Goal: Find specific page/section: Find specific page/section

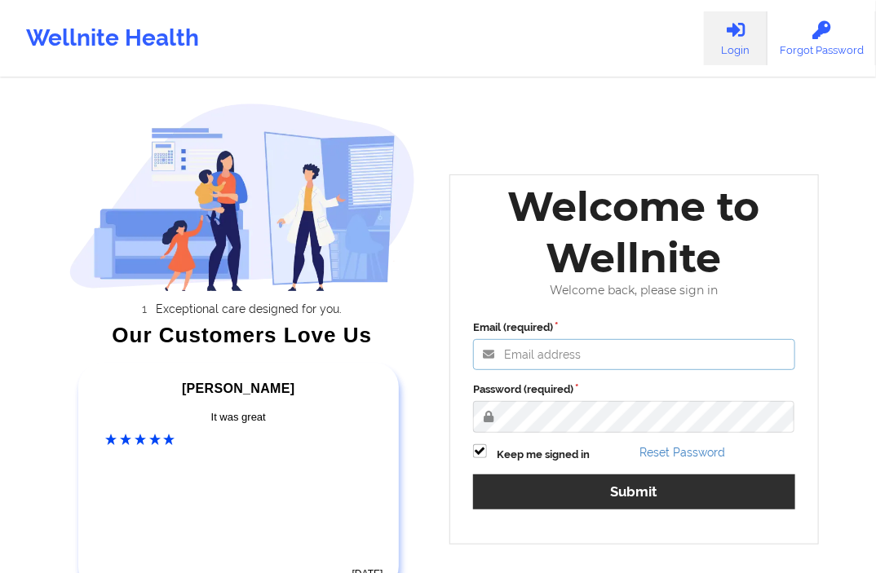
type input "[EMAIL_ADDRESS][DOMAIN_NAME]"
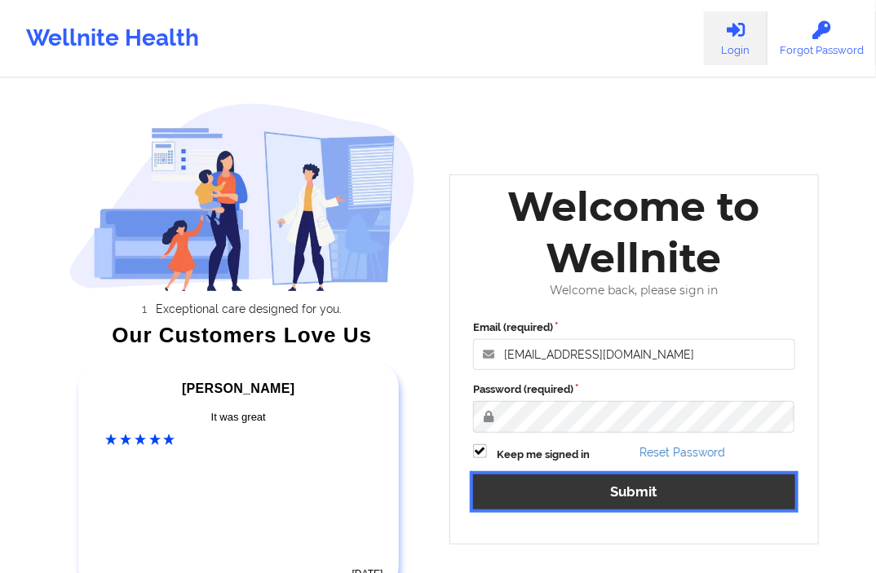
click at [606, 493] on button "Submit" at bounding box center [634, 492] width 322 height 35
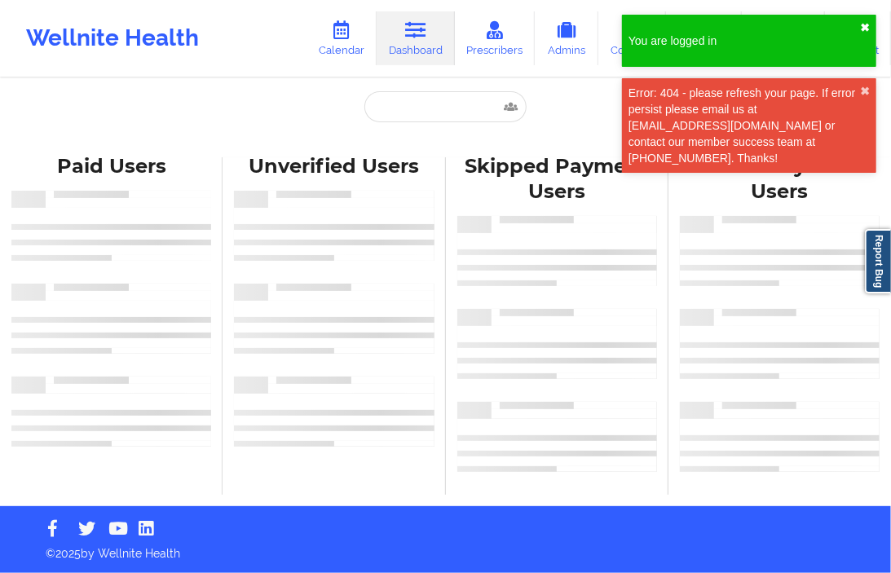
click at [867, 27] on button "✖︎" at bounding box center [865, 27] width 10 height 13
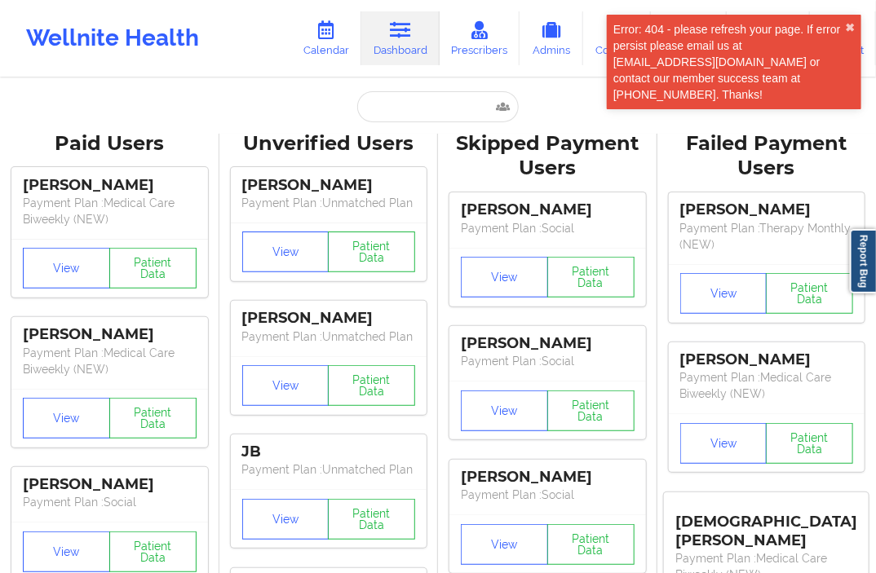
click at [843, 22] on div "Error: 404 - please refresh your page. If error persist please email us at [EMA…" at bounding box center [729, 62] width 232 height 82
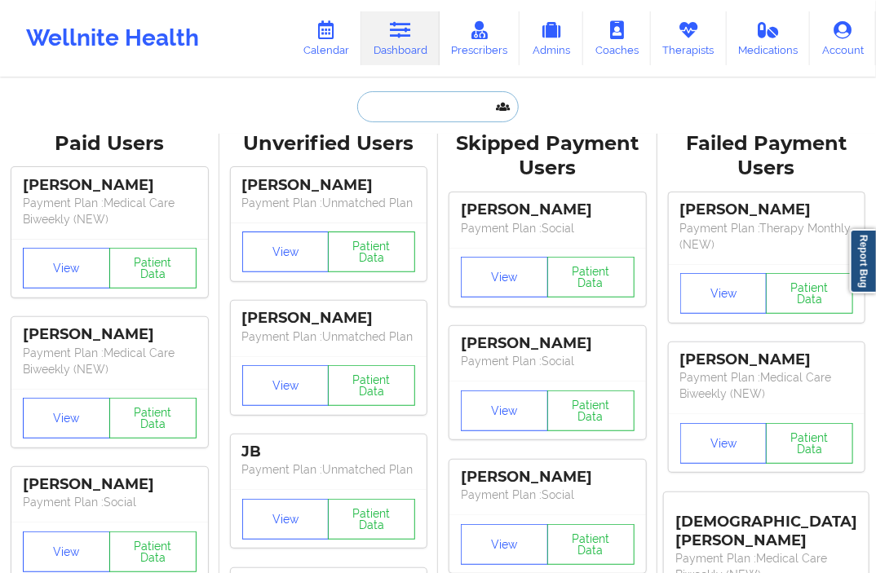
click at [412, 102] on input "text" at bounding box center [437, 106] width 161 height 31
paste input "[EMAIL_ADDRESS][DOMAIN_NAME]"
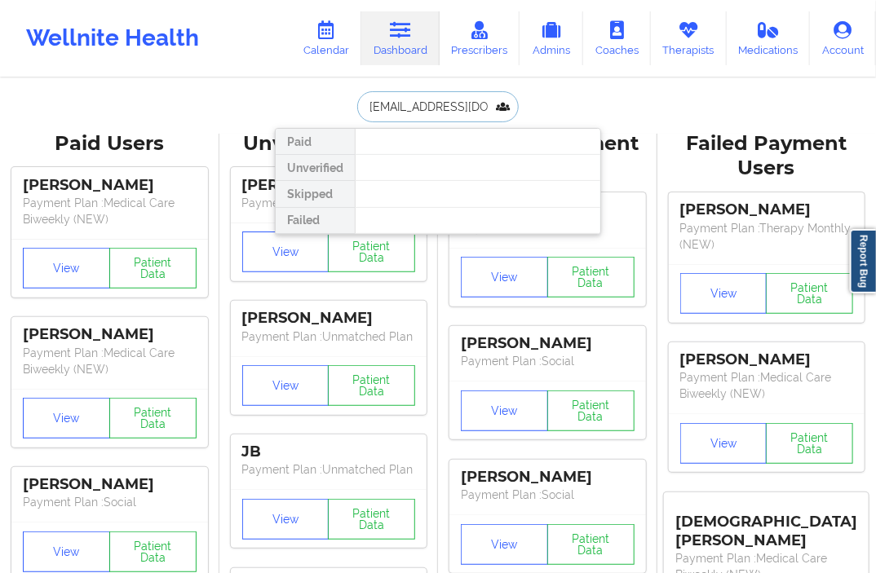
scroll to position [0, 3]
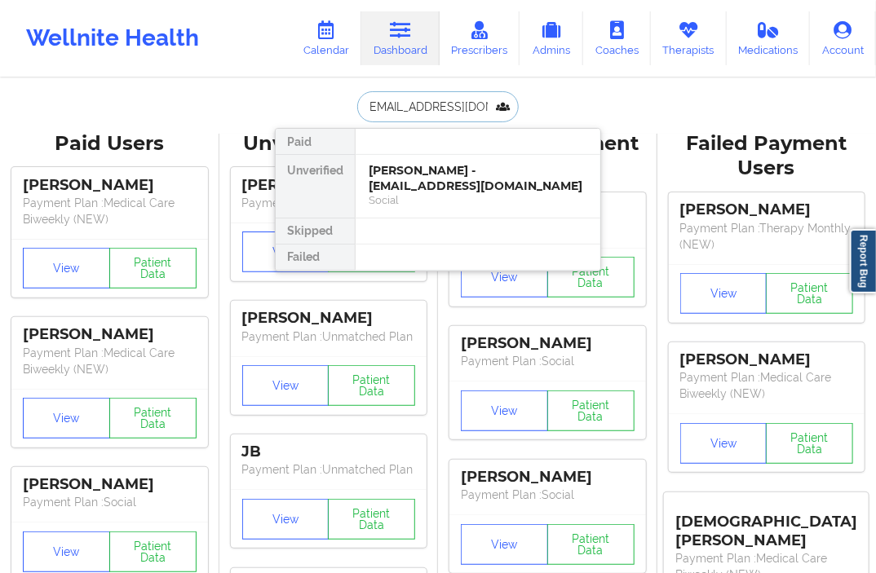
type input "[EMAIL_ADDRESS][DOMAIN_NAME]"
drag, startPoint x: 495, startPoint y: 111, endPoint x: 351, endPoint y: 132, distance: 145.1
click at [352, 122] on div "[EMAIL_ADDRESS][DOMAIN_NAME] Paid Unverified [PERSON_NAME] - [EMAIL_ADDRESS][DO…" at bounding box center [438, 106] width 326 height 31
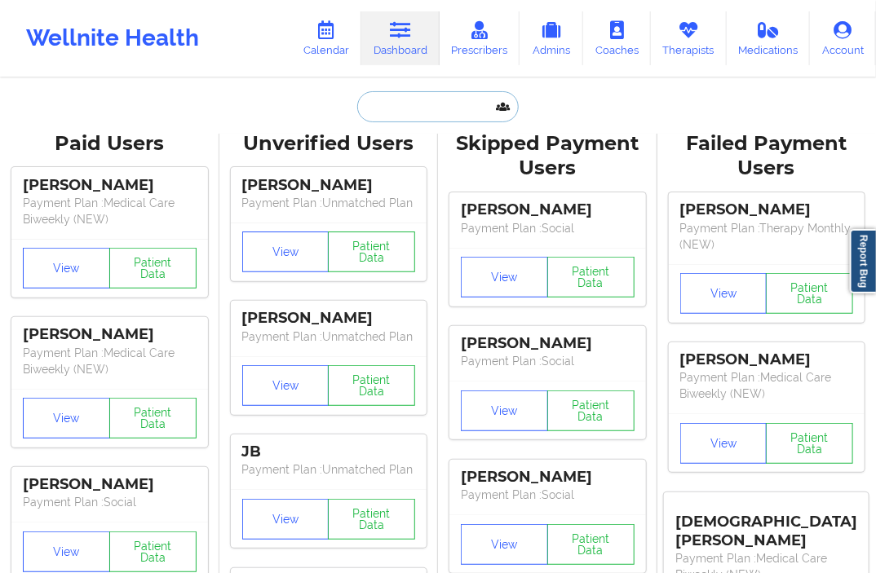
paste input "[EMAIL_ADDRESS][DOMAIN_NAME]"
type input "[EMAIL_ADDRESS][DOMAIN_NAME]"
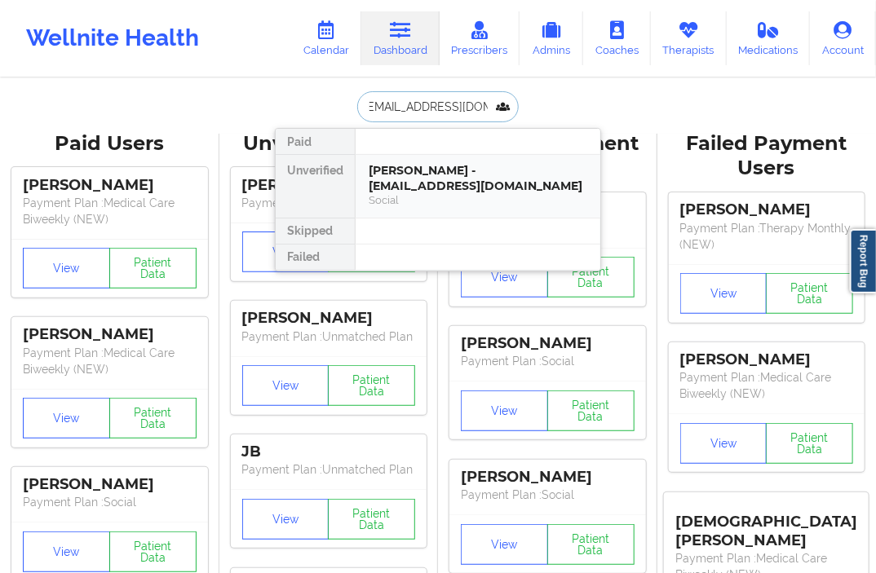
click at [418, 181] on div "[PERSON_NAME] - [EMAIL_ADDRESS][DOMAIN_NAME]" at bounding box center [478, 178] width 219 height 30
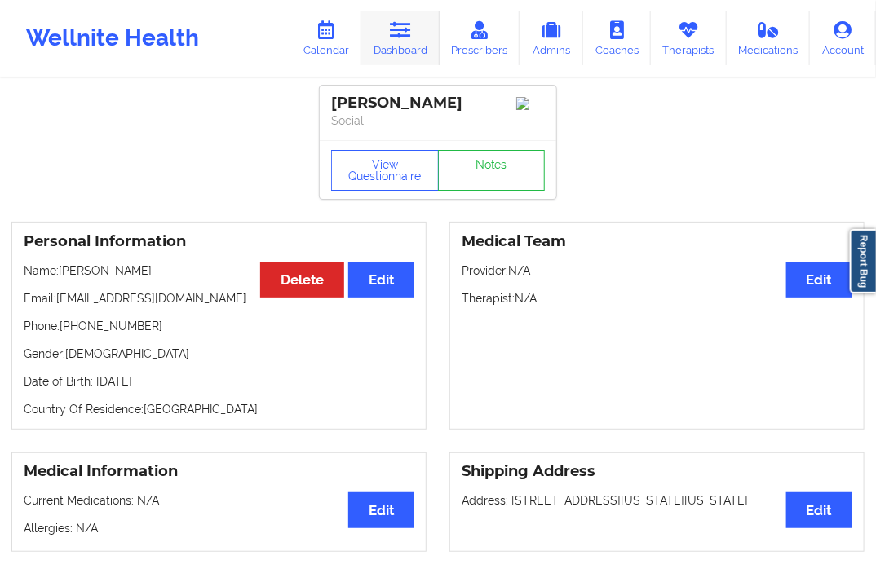
click at [396, 41] on link "Dashboard" at bounding box center [400, 38] width 78 height 54
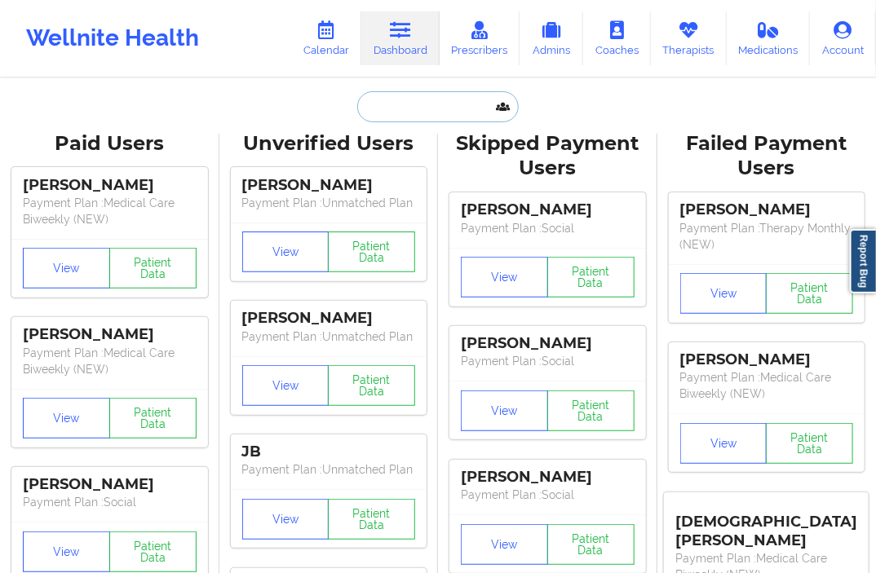
click at [401, 106] on input "text" at bounding box center [437, 106] width 161 height 31
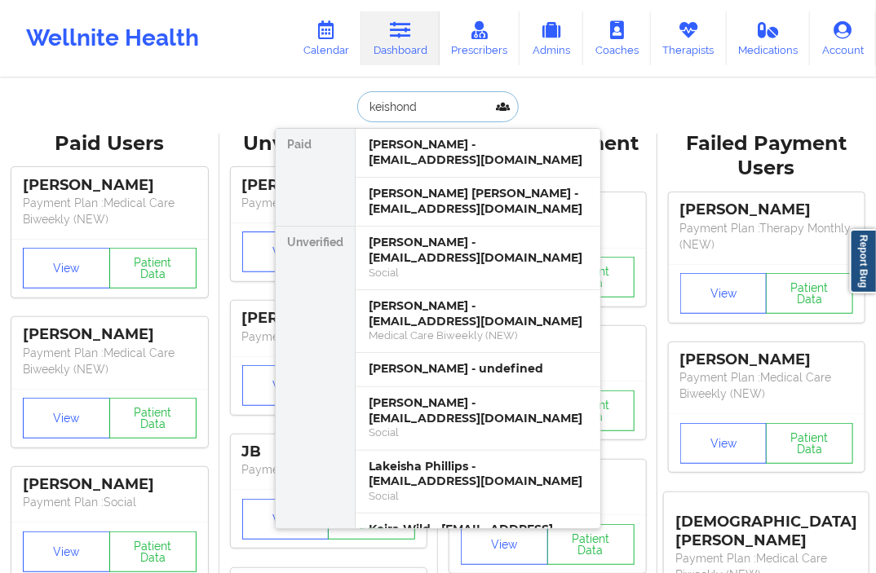
type input "keishonda"
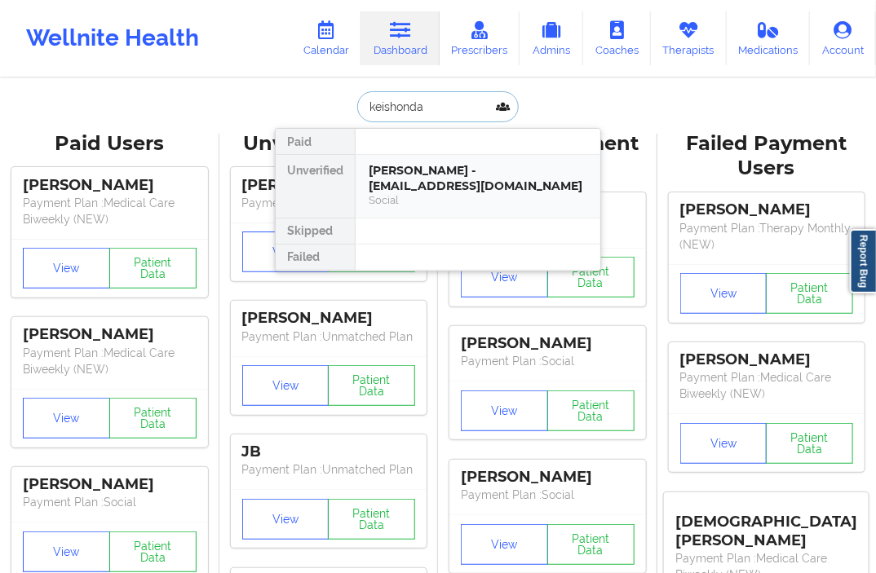
click at [408, 198] on div "Social" at bounding box center [478, 200] width 219 height 14
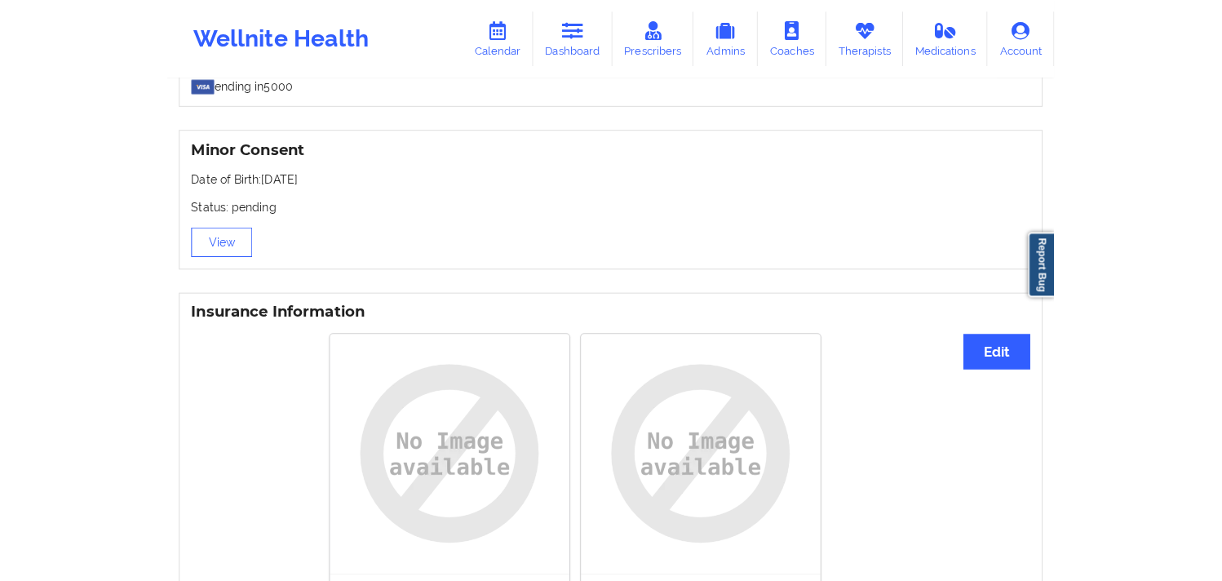
scroll to position [1178, 0]
